Goal: Check status: Check status

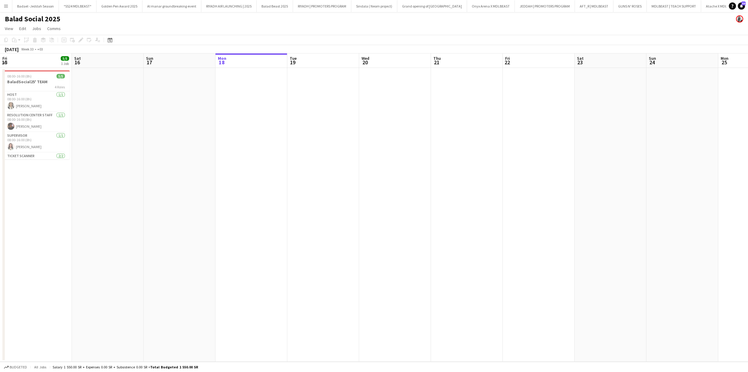
scroll to position [0, 143]
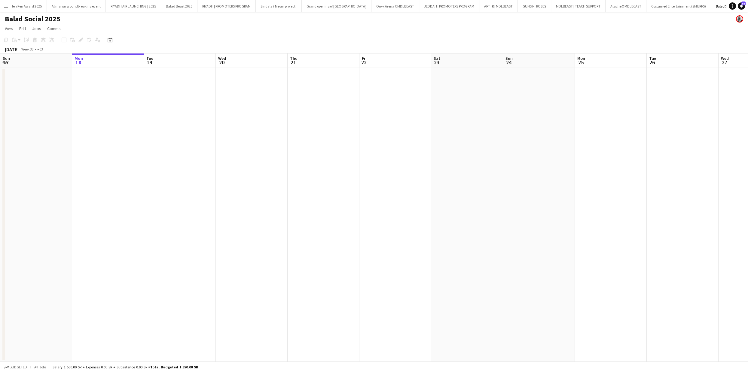
click at [5, 3] on button "Menu" at bounding box center [6, 6] width 12 height 12
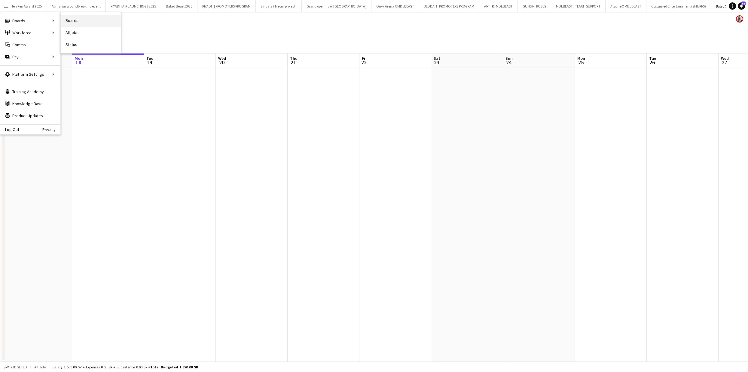
click at [91, 18] on link "Boards" at bounding box center [91, 21] width 60 height 12
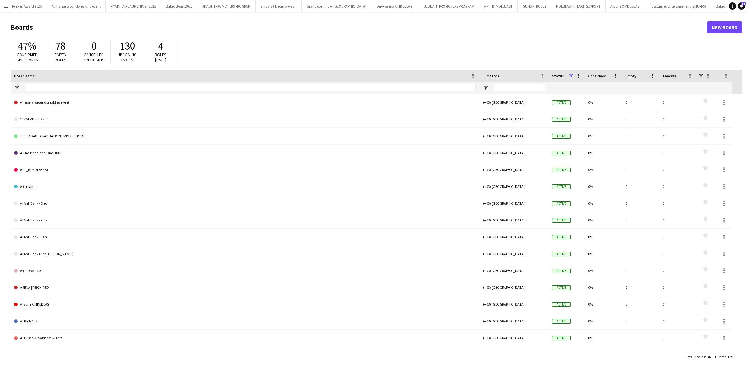
click at [3, 3] on button "Menu" at bounding box center [6, 6] width 12 height 12
click at [209, 32] on h1 "Boards" at bounding box center [359, 27] width 697 height 9
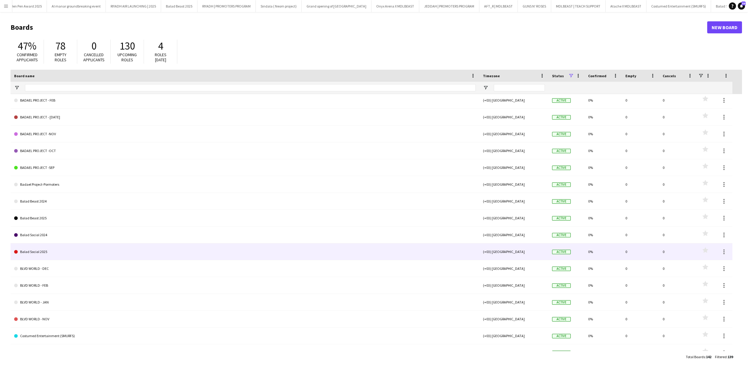
scroll to position [444, 0]
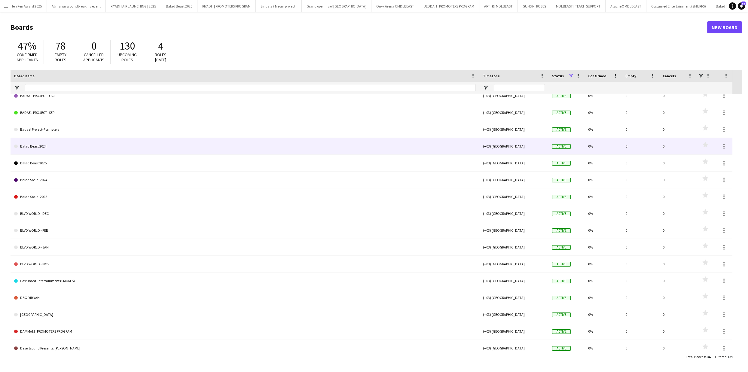
click at [50, 149] on link "Balad Beast 2024" at bounding box center [245, 146] width 462 height 17
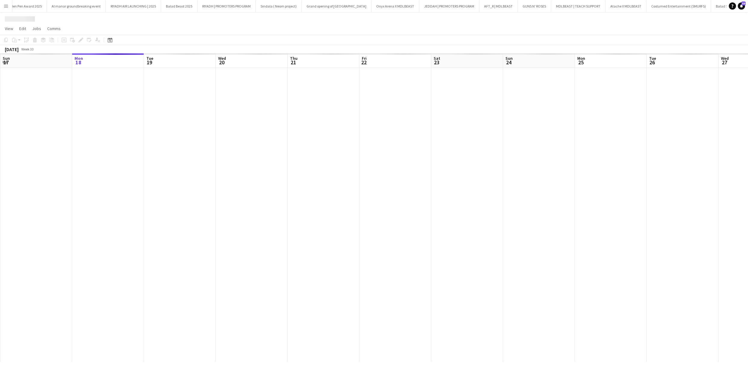
scroll to position [0, 139]
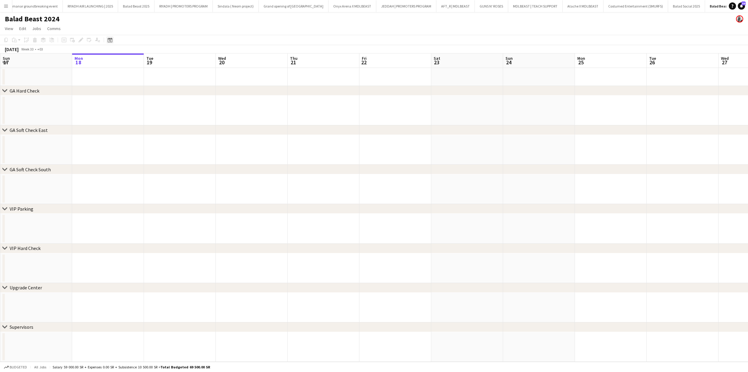
click at [111, 39] on icon "Date picker" at bounding box center [110, 40] width 5 height 5
click at [149, 59] on span "Previous month" at bounding box center [147, 61] width 12 height 12
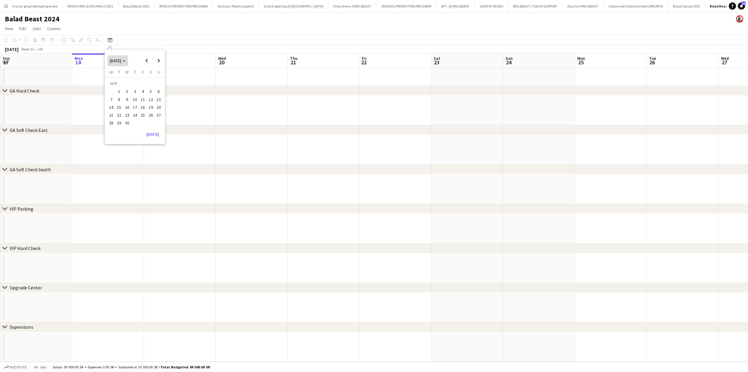
click at [121, 60] on span "[DATE]" at bounding box center [115, 60] width 11 height 5
click at [113, 94] on span "2024" at bounding box center [114, 91] width 12 height 7
click at [215, 121] on app-date-cell at bounding box center [180, 111] width 72 height 30
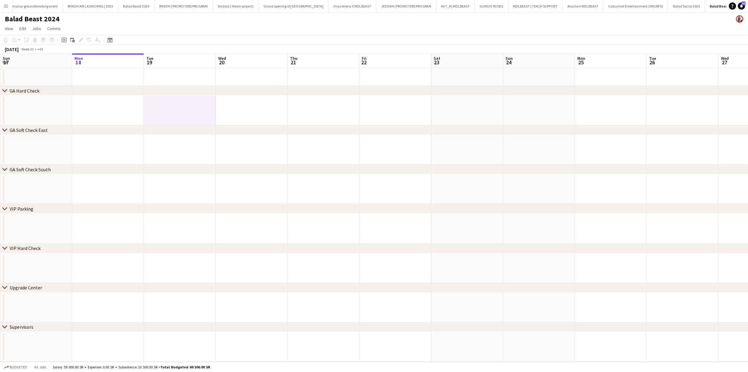
click at [110, 42] on icon "Date picker" at bounding box center [110, 40] width 5 height 5
click at [136, 92] on span "[DATE]" at bounding box center [142, 91] width 12 height 7
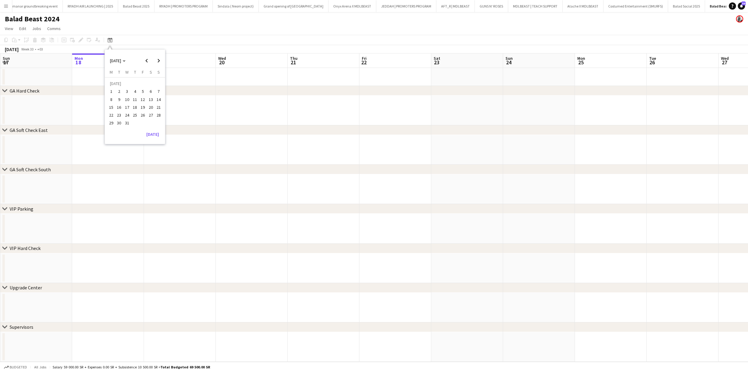
click at [142, 100] on span "12" at bounding box center [142, 99] width 7 height 7
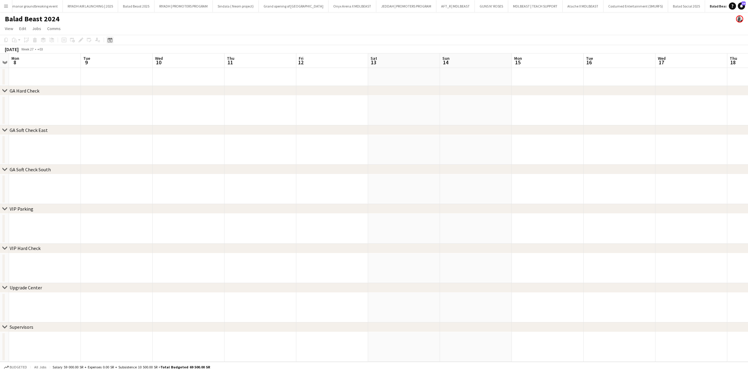
click at [110, 41] on icon at bounding box center [110, 41] width 2 height 2
click at [146, 60] on span "Previous month" at bounding box center [147, 61] width 12 height 12
